Goal: Find contact information: Find contact information

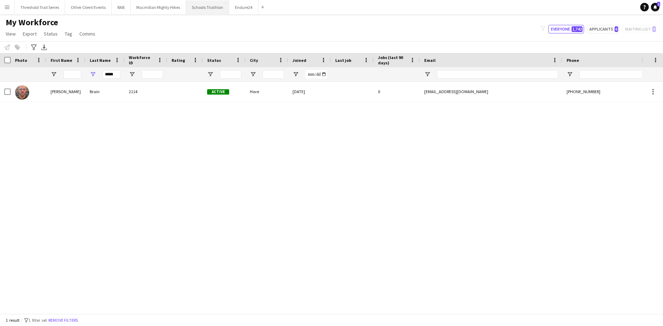
click at [202, 7] on button "Schools Triathlon Close" at bounding box center [207, 7] width 43 height 14
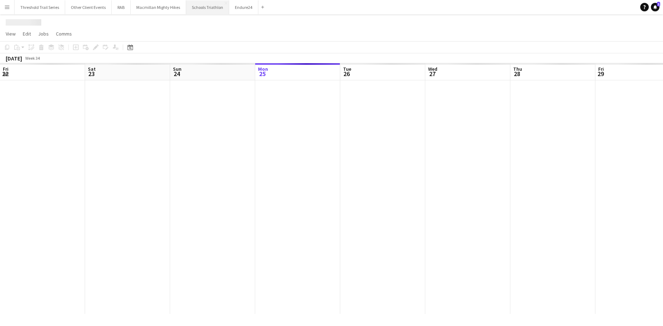
scroll to position [0, 170]
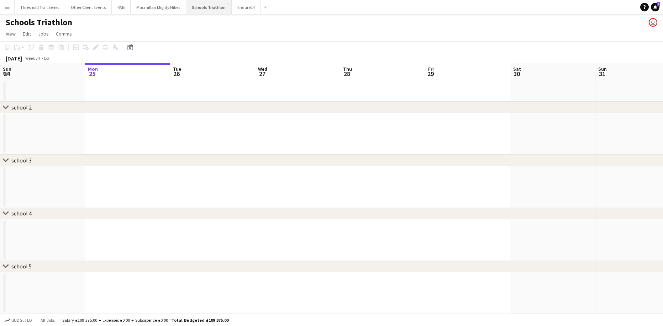
click at [194, 7] on button "Schools Triathlon Close" at bounding box center [209, 7] width 46 height 14
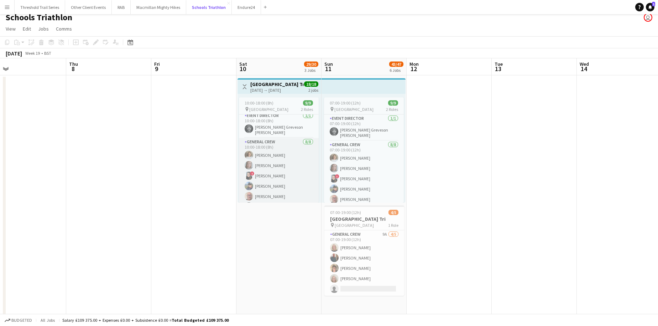
scroll to position [0, 0]
click at [279, 183] on app-card-role "General Crew [DATE] 10:00-18:00 (8h) [PERSON_NAME] [PERSON_NAME] ! [PERSON_NAME…" at bounding box center [279, 189] width 80 height 96
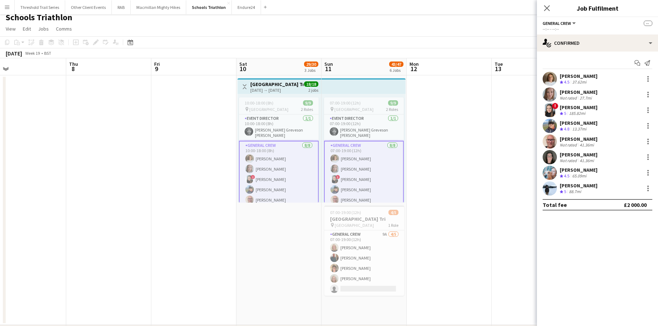
click at [570, 142] on div "Not rated" at bounding box center [569, 144] width 19 height 5
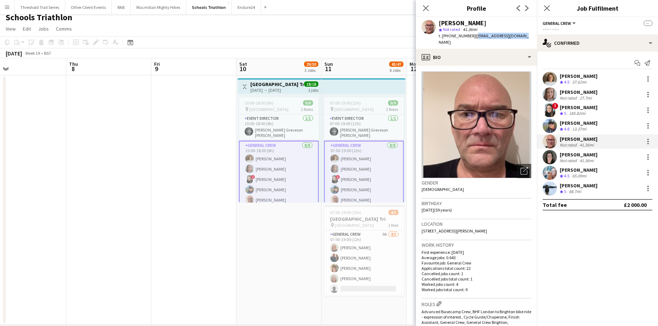
drag, startPoint x: 520, startPoint y: 35, endPoint x: 473, endPoint y: 38, distance: 47.1
click at [473, 38] on div "[PERSON_NAME] star Not rated 41.36mi t. [PHONE_NUMBER] | [EMAIL_ADDRESS][DOMAIN…" at bounding box center [476, 33] width 121 height 32
copy span "[EMAIL_ADDRESS][DOMAIN_NAME]"
click at [566, 156] on div "[PERSON_NAME]" at bounding box center [579, 155] width 38 height 6
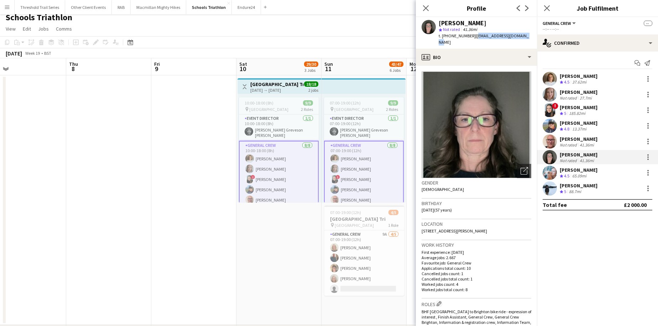
drag, startPoint x: 523, startPoint y: 36, endPoint x: 472, endPoint y: 35, distance: 50.9
click at [472, 35] on div "[PERSON_NAME] star Not rated 41.36mi t. [PHONE_NUMBER] | [EMAIL_ADDRESS][DOMAIN…" at bounding box center [476, 33] width 121 height 32
copy span "[EMAIL_ADDRESS][DOMAIN_NAME]"
click at [428, 9] on icon "Close pop-in" at bounding box center [425, 8] width 7 height 7
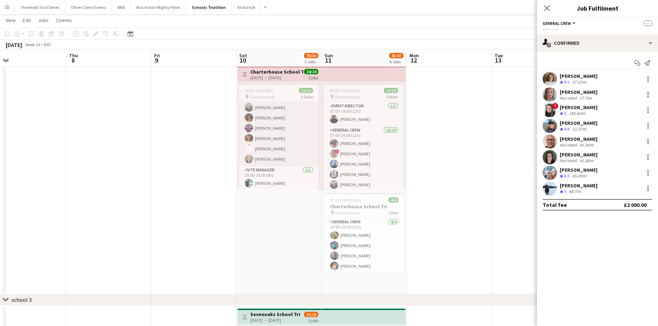
scroll to position [77, 0]
click at [302, 124] on app-card-role "General Crew [DATE] 10:00-18:00 (8h) [PERSON_NAME] ! [PERSON_NAME] [PERSON_NAME…" at bounding box center [279, 107] width 80 height 117
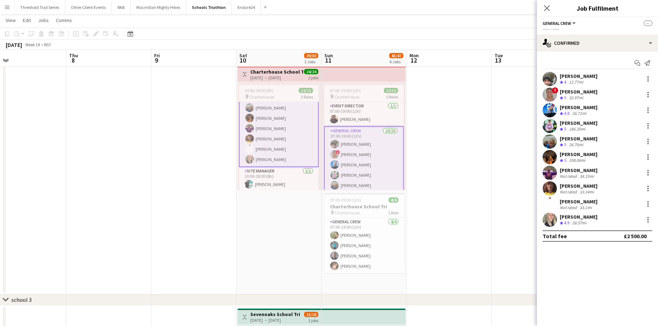
click at [580, 172] on div "[PERSON_NAME]" at bounding box center [579, 170] width 38 height 6
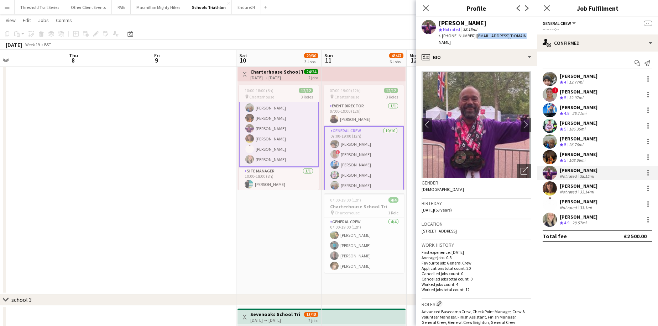
drag, startPoint x: 519, startPoint y: 35, endPoint x: 475, endPoint y: 39, distance: 44.3
click at [475, 39] on div "[PERSON_NAME] star Not rated 38.15mi t. [PHONE_NUMBER] | [EMAIL_ADDRESS][DOMAIN…" at bounding box center [476, 33] width 121 height 32
copy span "[EMAIL_ADDRESS][DOMAIN_NAME]"
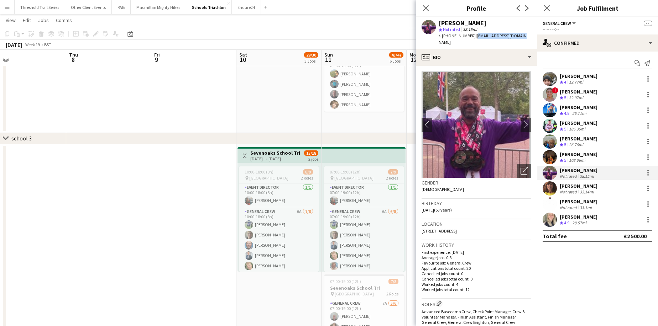
scroll to position [439, 0]
click at [423, 10] on icon "Close pop-in" at bounding box center [425, 8] width 7 height 7
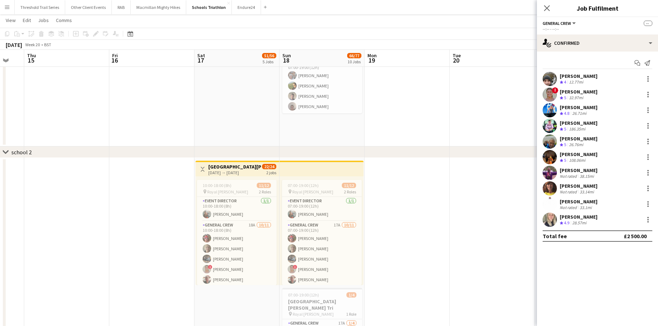
scroll to position [0, 231]
click at [330, 104] on app-card-role "General Crew [DATE] 07:00-19:00 (12h) [PERSON_NAME] [PERSON_NAME] [PERSON_NAME]" at bounding box center [322, 85] width 80 height 55
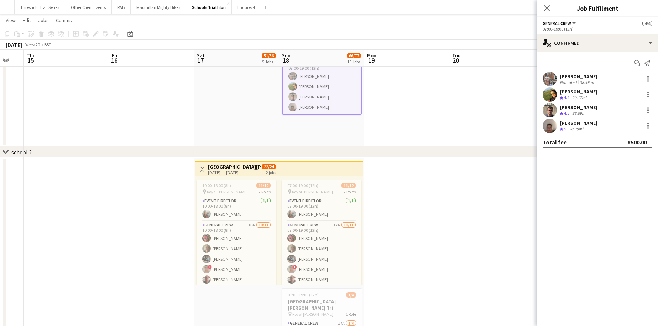
click at [604, 79] on div "[PERSON_NAME] Not rated 38.99mi" at bounding box center [597, 79] width 121 height 14
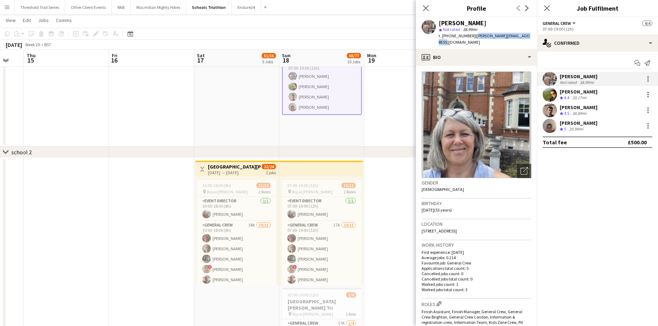
drag, startPoint x: 529, startPoint y: 36, endPoint x: 475, endPoint y: 37, distance: 54.1
click at [475, 37] on div "[PERSON_NAME] star Not rated 38.99mi t. [PHONE_NUMBER] | [PERSON_NAME][EMAIL_AD…" at bounding box center [476, 33] width 121 height 32
copy span "[PERSON_NAME][EMAIL_ADDRESS][DOMAIN_NAME]"
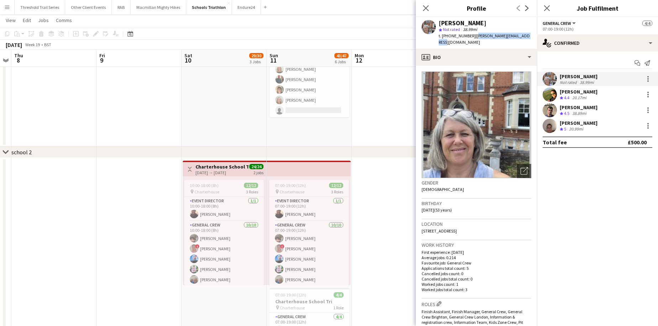
scroll to position [0, 158]
click at [425, 8] on icon at bounding box center [425, 8] width 7 height 7
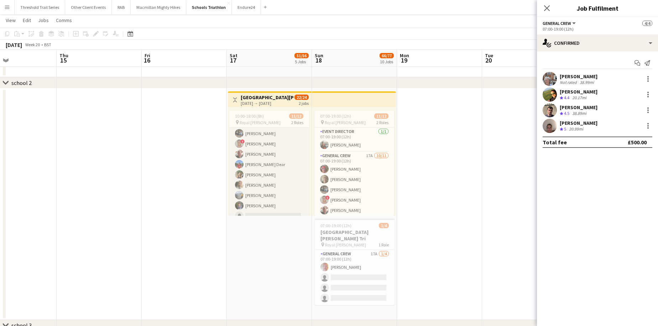
scroll to position [63, 0]
click at [268, 199] on app-card-role "General Crew 18A [DATE] 10:00-18:00 (8h) [PERSON_NAME] [PERSON_NAME] [PERSON_NA…" at bounding box center [269, 152] width 80 height 127
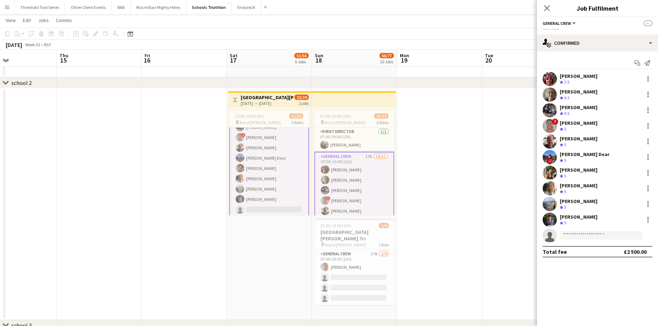
scroll to position [64, 0]
click at [580, 214] on div "[PERSON_NAME]" at bounding box center [579, 217] width 38 height 6
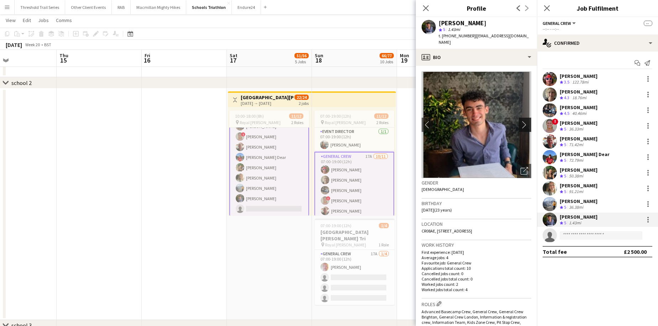
click at [521, 121] on app-icon "chevron-right" at bounding box center [526, 124] width 11 height 7
click at [424, 121] on app-icon "chevron-left" at bounding box center [427, 124] width 11 height 7
click at [425, 121] on app-icon "chevron-left" at bounding box center [427, 124] width 11 height 7
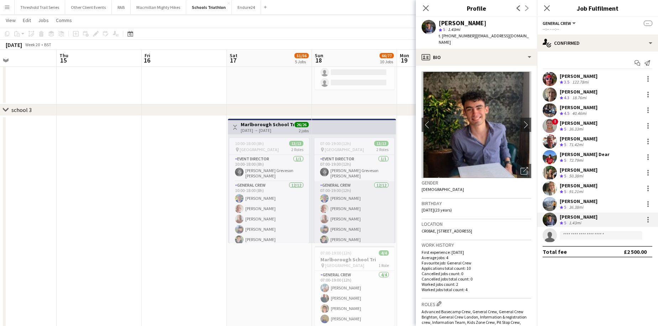
scroll to position [74, 0]
click at [425, 7] on icon at bounding box center [425, 8] width 7 height 7
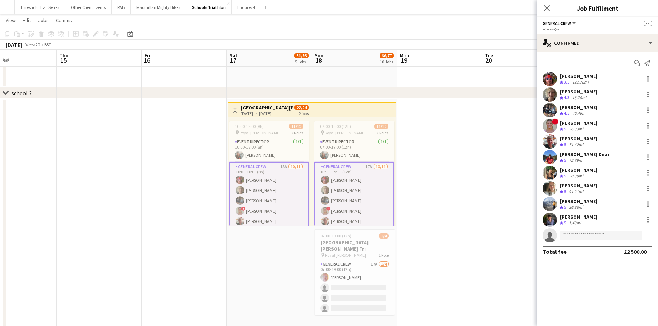
scroll to position [2, 0]
click at [287, 192] on app-card-role "General Crew 18A [DATE] 10:00-18:00 (8h) [PERSON_NAME] [PERSON_NAME] [PERSON_NA…" at bounding box center [269, 224] width 80 height 129
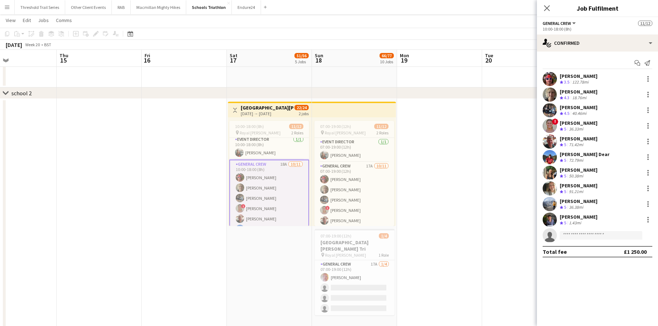
click at [582, 106] on div "[PERSON_NAME]" at bounding box center [579, 107] width 38 height 6
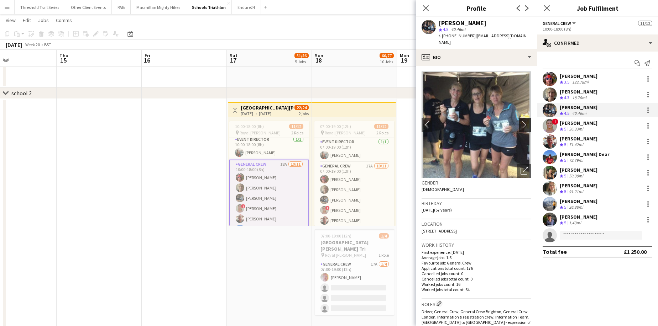
click at [521, 121] on app-icon "chevron-right" at bounding box center [526, 124] width 11 height 7
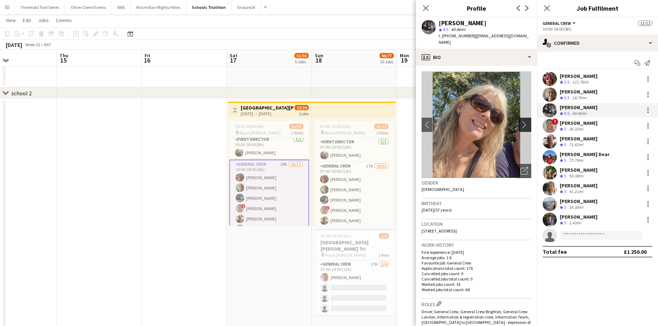
click at [521, 121] on app-icon "chevron-right" at bounding box center [526, 124] width 11 height 7
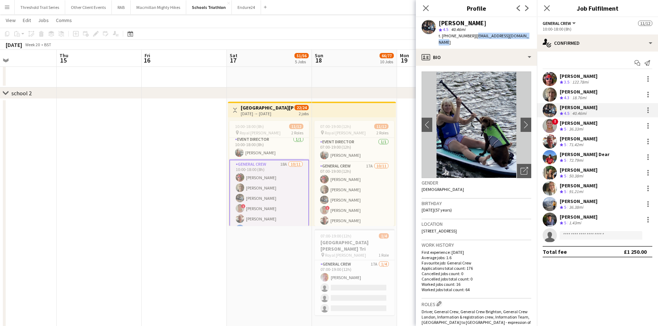
drag, startPoint x: 526, startPoint y: 36, endPoint x: 472, endPoint y: 40, distance: 53.6
click at [472, 40] on div "[PERSON_NAME] star 4.5 40.46mi t. [PHONE_NUMBER] | [EMAIL_ADDRESS][DOMAIN_NAME]" at bounding box center [476, 33] width 121 height 32
copy span "[EMAIL_ADDRESS][DOMAIN_NAME]"
click at [204, 227] on app-date-cell at bounding box center [184, 215] width 85 height 232
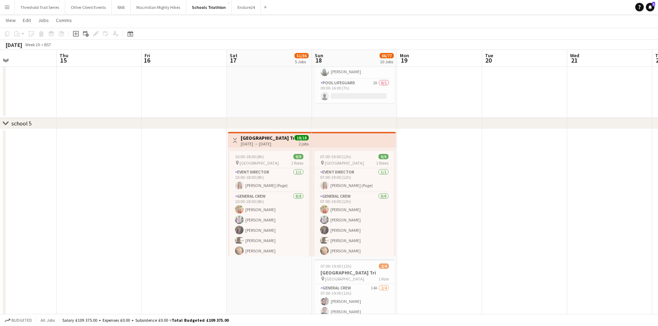
scroll to position [976, 0]
click at [350, 249] on app-card-role "General Crew [DATE] 07:00-19:00 (12h) [PERSON_NAME] Clym [PERSON_NAME] [PERSON_…" at bounding box center [354, 241] width 80 height 96
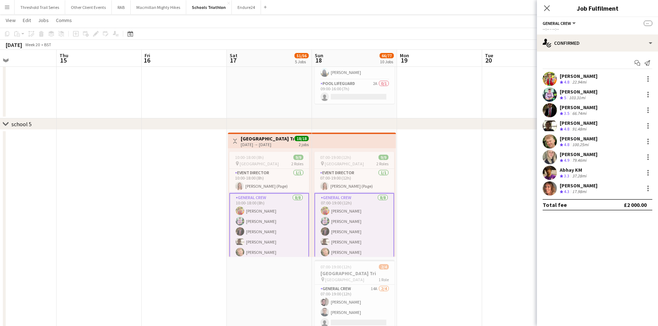
click at [595, 134] on div "[PERSON_NAME] Crew rating 4.8 22.94mi [PERSON_NAME] Crew rating 5 103.31mi [PER…" at bounding box center [597, 134] width 121 height 124
click at [592, 140] on div "[PERSON_NAME] Crew rating 4.8 100.25mi" at bounding box center [597, 142] width 121 height 14
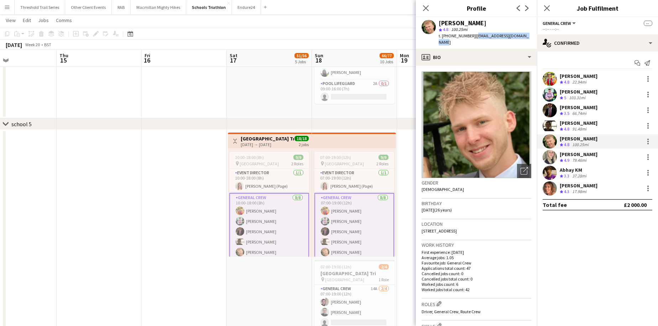
drag, startPoint x: 528, startPoint y: 35, endPoint x: 472, endPoint y: 35, distance: 55.5
click at [472, 35] on div "[PERSON_NAME] star 4.8 100.25mi t. [PHONE_NUMBER] | [EMAIL_ADDRESS][DOMAIN_NAME]" at bounding box center [476, 33] width 121 height 32
copy span "[EMAIL_ADDRESS][DOMAIN_NAME]"
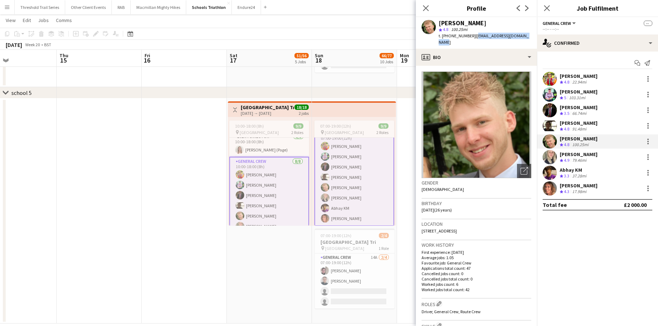
scroll to position [0, 0]
click at [425, 9] on icon at bounding box center [425, 8] width 7 height 7
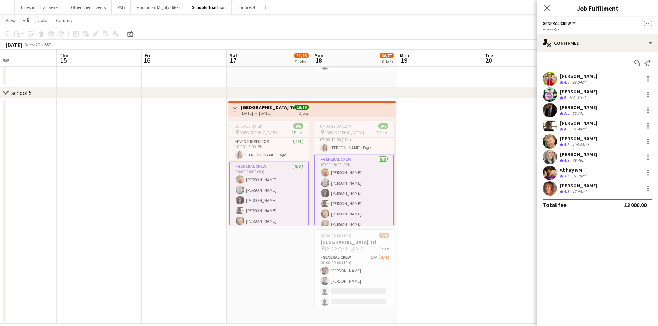
scroll to position [7, 0]
click at [338, 188] on app-card-role "General Crew [DATE] 07:00-19:00 (12h) [PERSON_NAME] Clym [PERSON_NAME] [PERSON_…" at bounding box center [354, 204] width 80 height 98
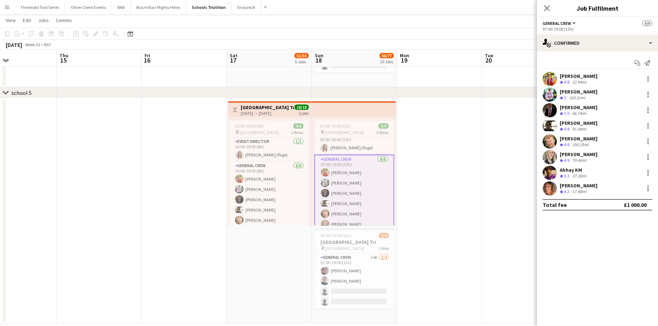
click at [576, 73] on div "[PERSON_NAME]" at bounding box center [579, 76] width 38 height 6
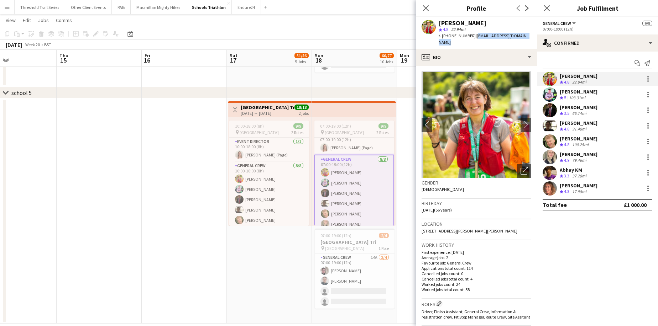
drag, startPoint x: 527, startPoint y: 35, endPoint x: 475, endPoint y: 40, distance: 52.5
click at [475, 40] on div "[PERSON_NAME] star 4.8 22.94mi t. [PHONE_NUMBER] | [PERSON_NAME][EMAIL_ADDRESS]…" at bounding box center [476, 33] width 121 height 32
copy span "[EMAIL_ADDRESS][DOMAIN_NAME]"
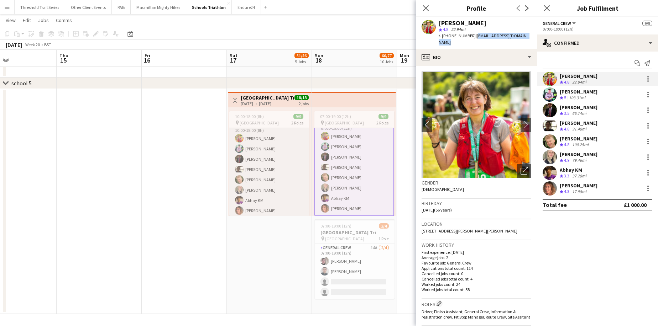
scroll to position [32, 0]
click at [424, 8] on icon "Close pop-in" at bounding box center [425, 8] width 7 height 7
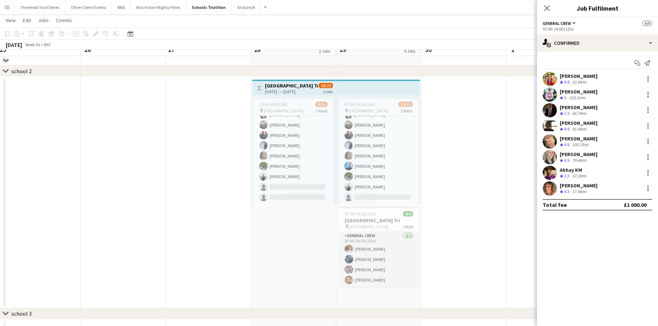
scroll to position [254, 0]
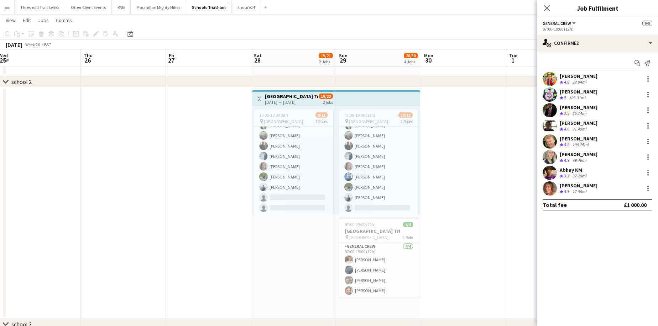
click at [597, 122] on div "[PERSON_NAME]" at bounding box center [579, 123] width 38 height 6
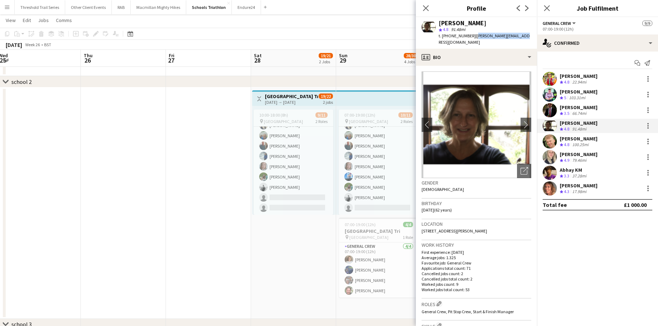
drag, startPoint x: 525, startPoint y: 36, endPoint x: 474, endPoint y: 35, distance: 51.6
click at [474, 35] on div "[PERSON_NAME] star 4.8 91.48mi t. [PHONE_NUMBER] | [EMAIL_ADDRESS][DOMAIN_NAME]" at bounding box center [476, 33] width 121 height 32
copy span "[PERSON_NAME][EMAIL_ADDRESS][DOMAIN_NAME]"
